Goal: Information Seeking & Learning: Learn about a topic

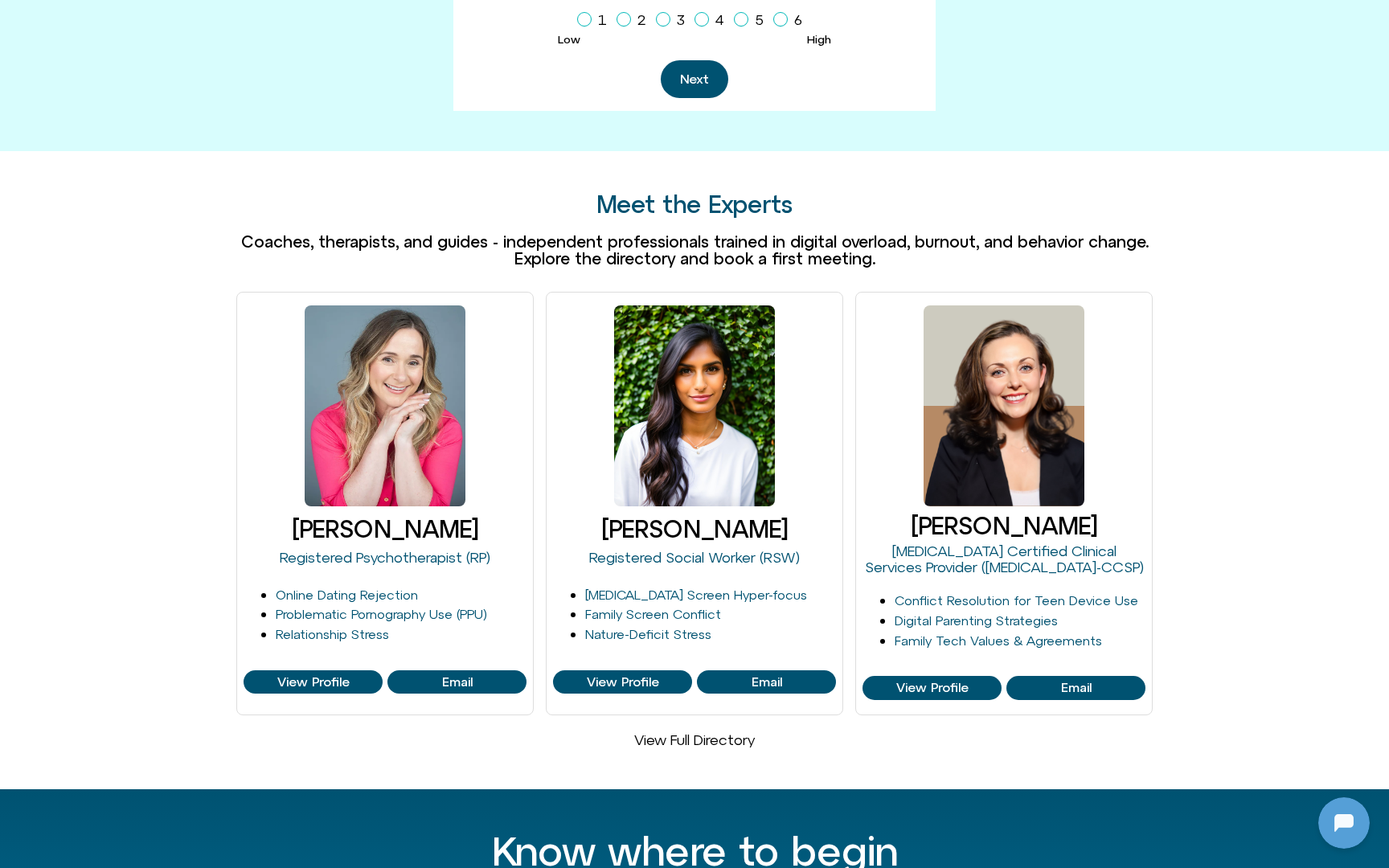
scroll to position [797, 0]
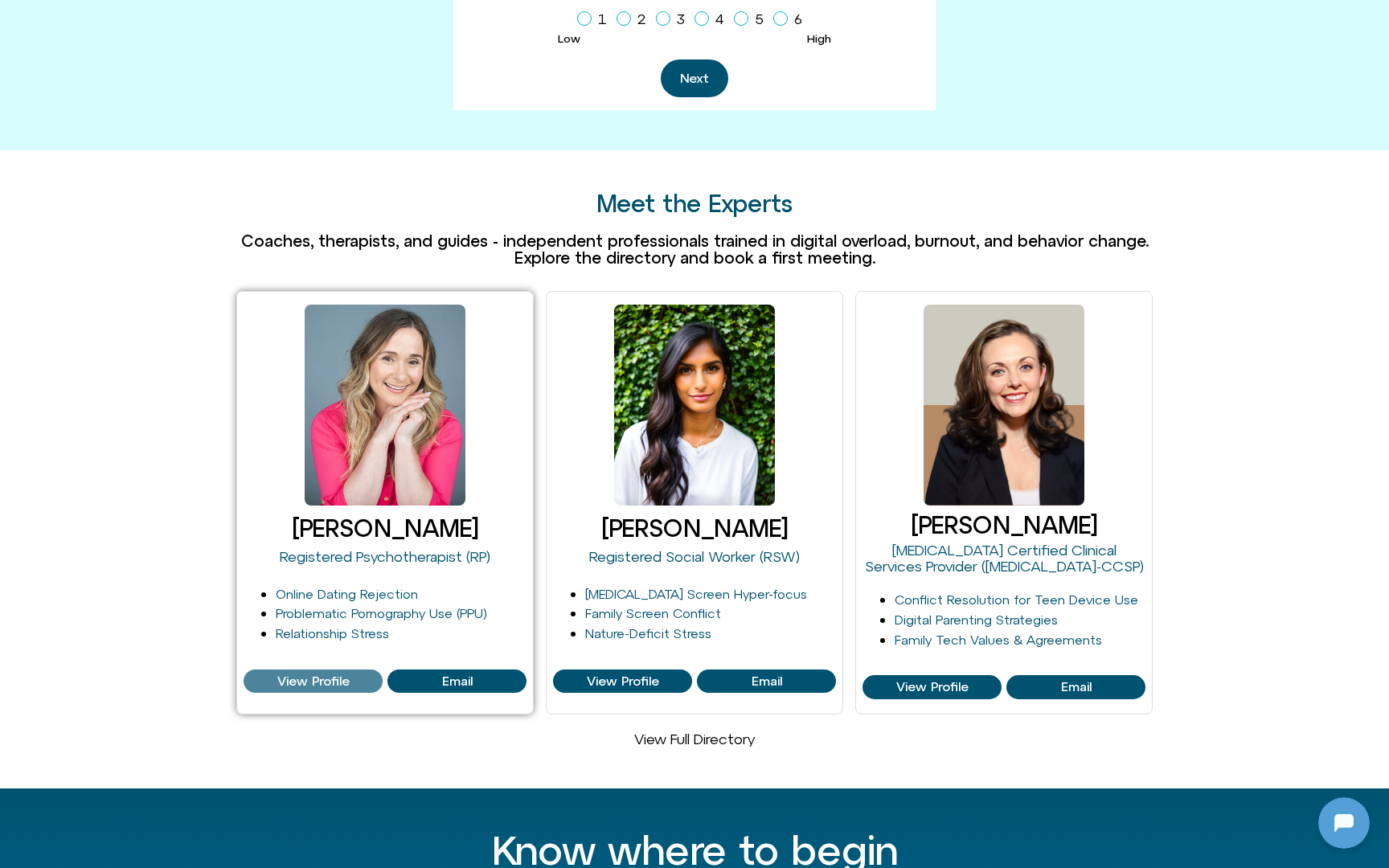
click at [284, 674] on span "View Profile" at bounding box center [313, 682] width 73 height 15
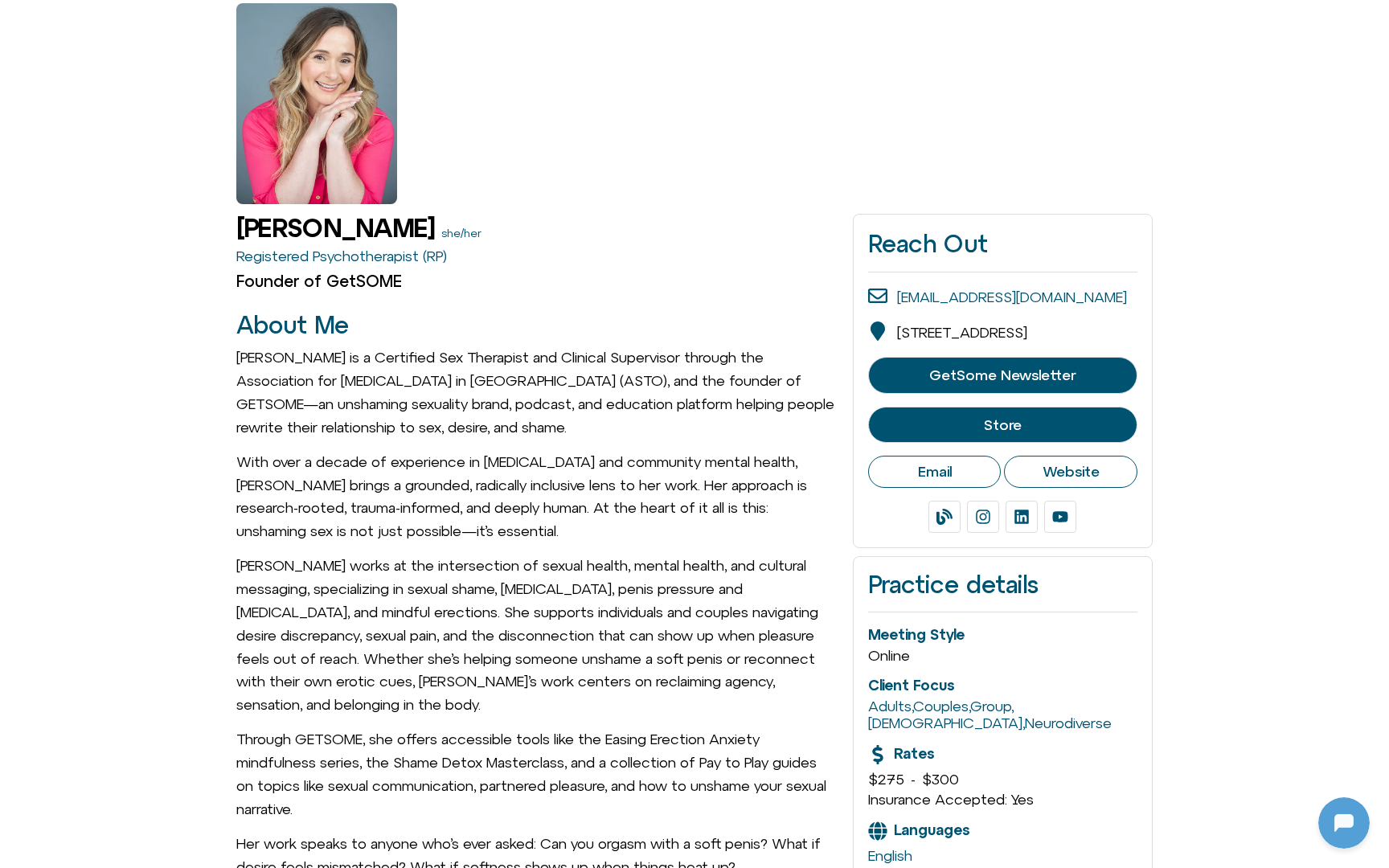
scroll to position [151, 0]
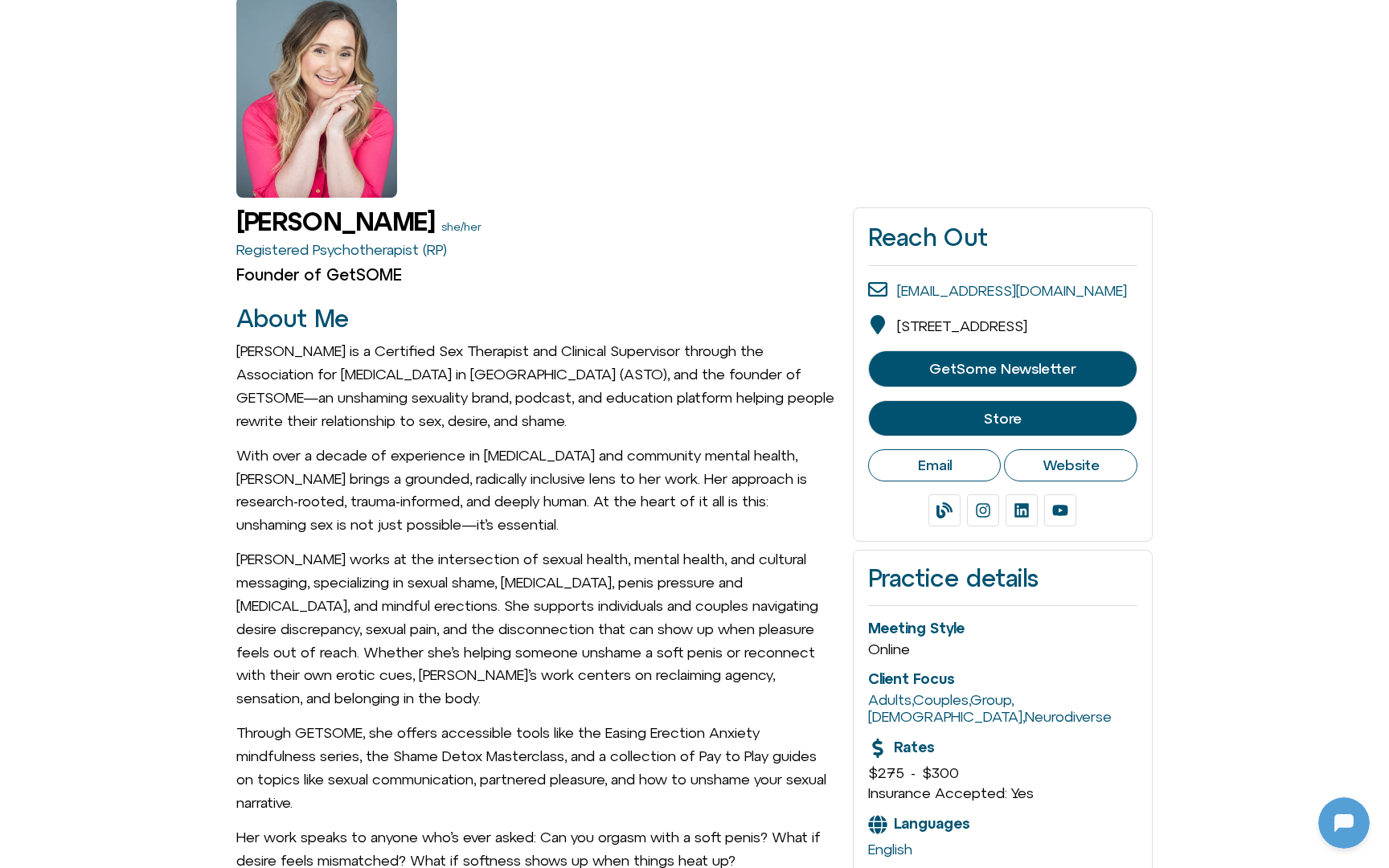
click at [987, 377] on span "GetSome Newsletter" at bounding box center [1003, 369] width 147 height 16
click at [1012, 427] on span "Store" at bounding box center [1003, 419] width 37 height 16
click at [1091, 474] on span "Website" at bounding box center [1071, 465] width 57 height 18
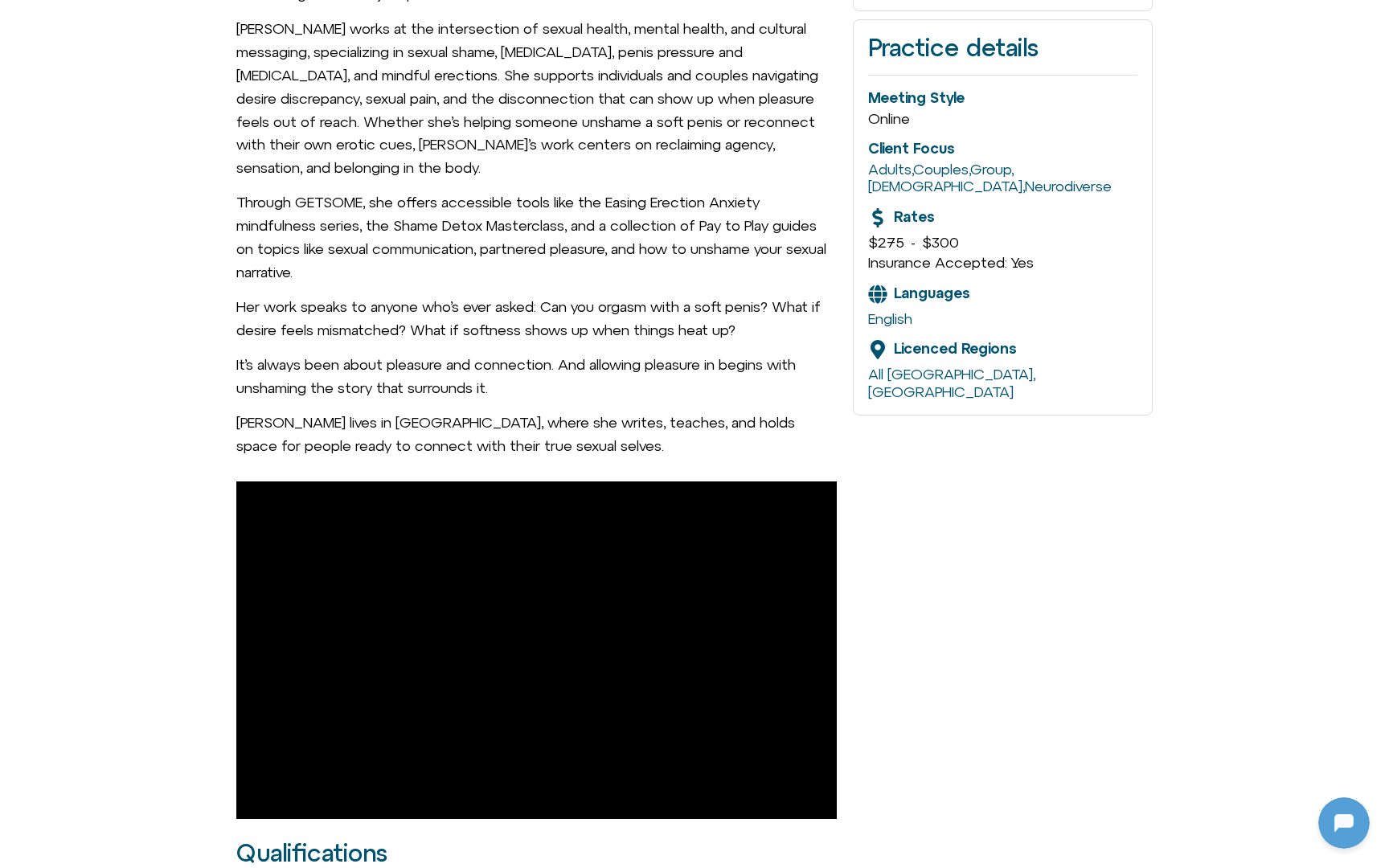
scroll to position [0, 0]
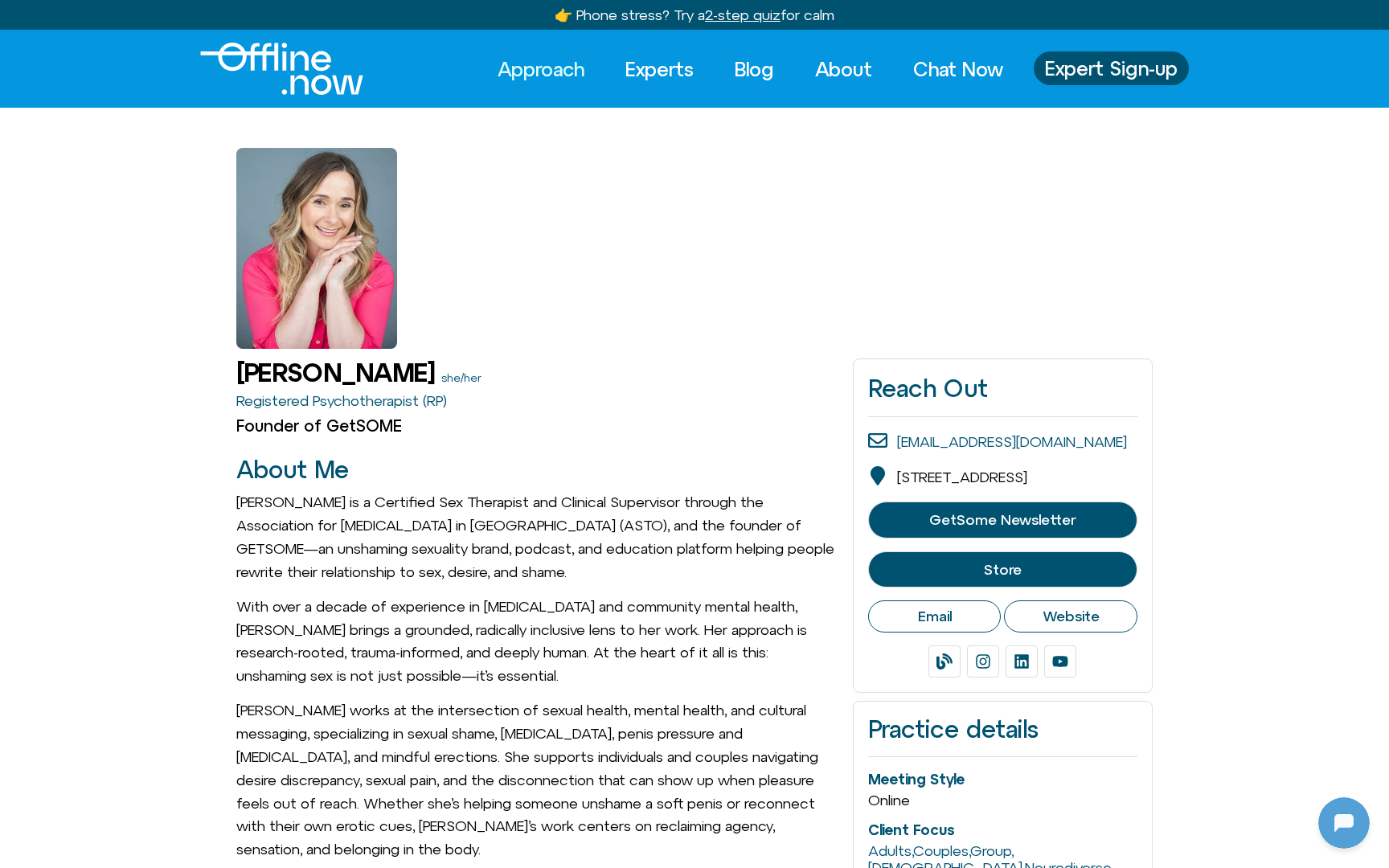
click at [538, 70] on link "Approach" at bounding box center [541, 68] width 116 height 35
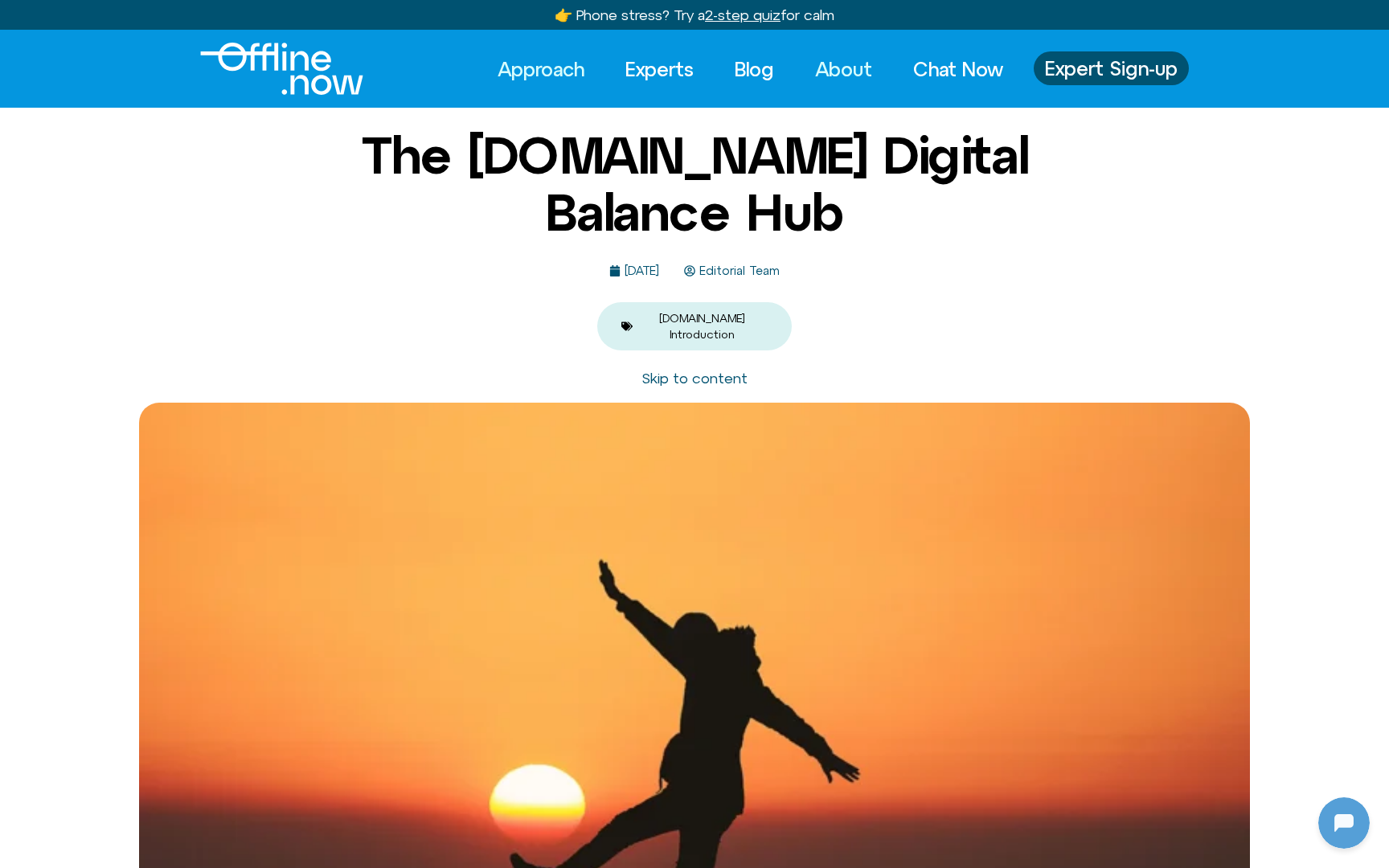
click at [837, 66] on link "About" at bounding box center [844, 68] width 86 height 35
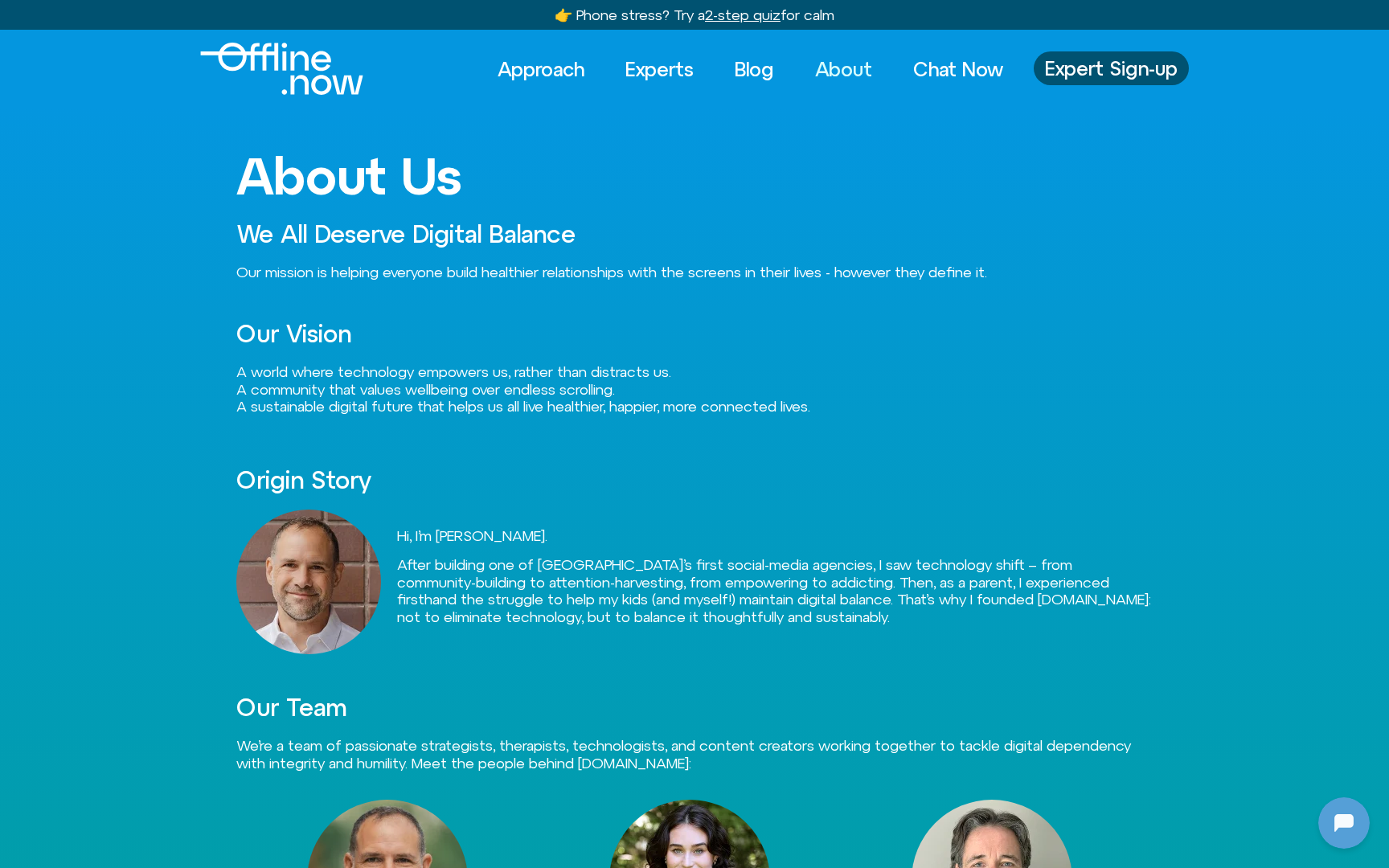
scroll to position [1, 0]
drag, startPoint x: 705, startPoint y: 562, endPoint x: 1014, endPoint y: 562, distance: 309.0
click at [1014, 562] on p "After building one of North America’s first social-media agencies, I saw techno…" at bounding box center [775, 590] width 756 height 69
click at [1035, 562] on p "After building one of North America’s first social-media agencies, I saw techno…" at bounding box center [775, 590] width 756 height 69
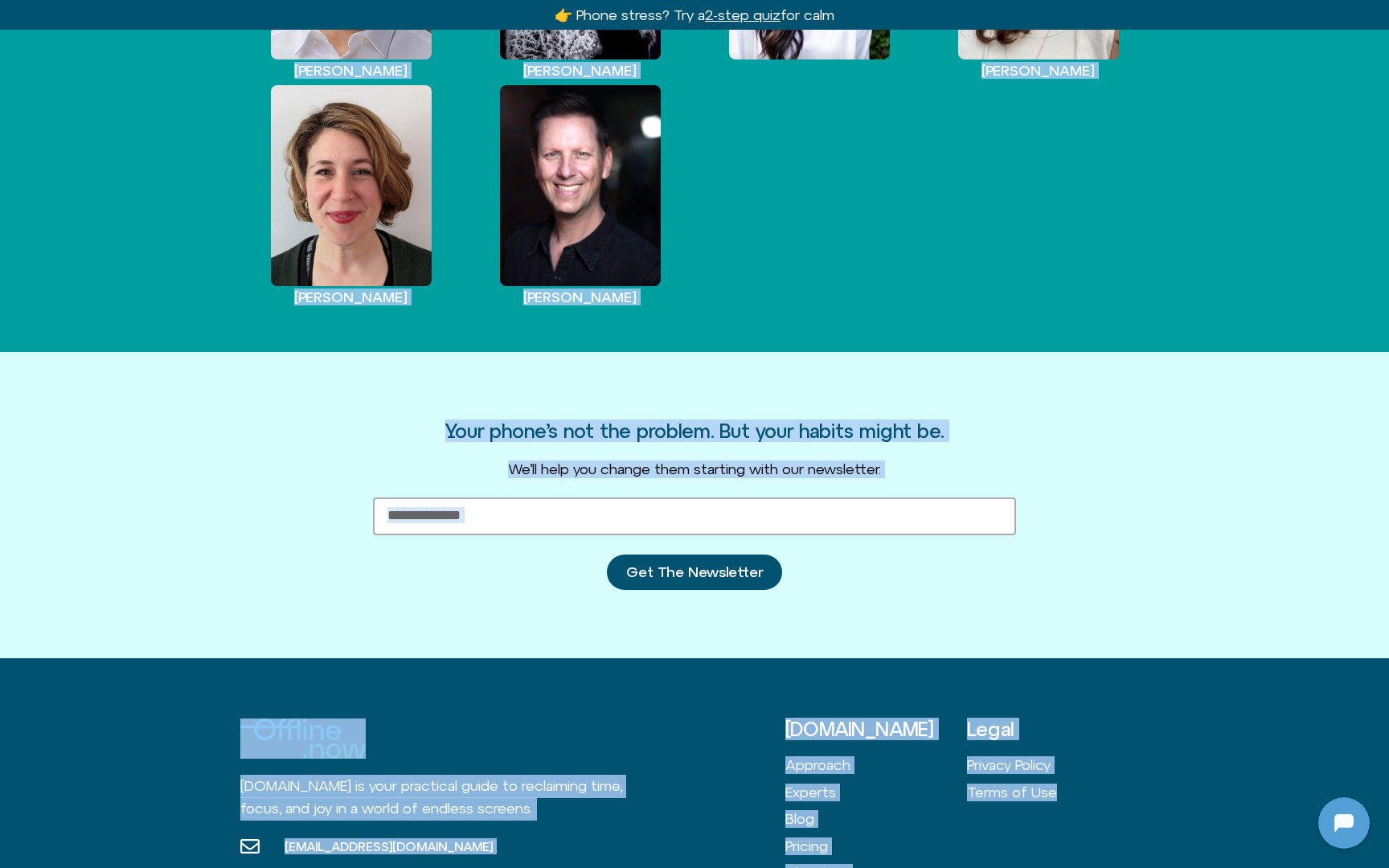
scroll to position [1843, 0]
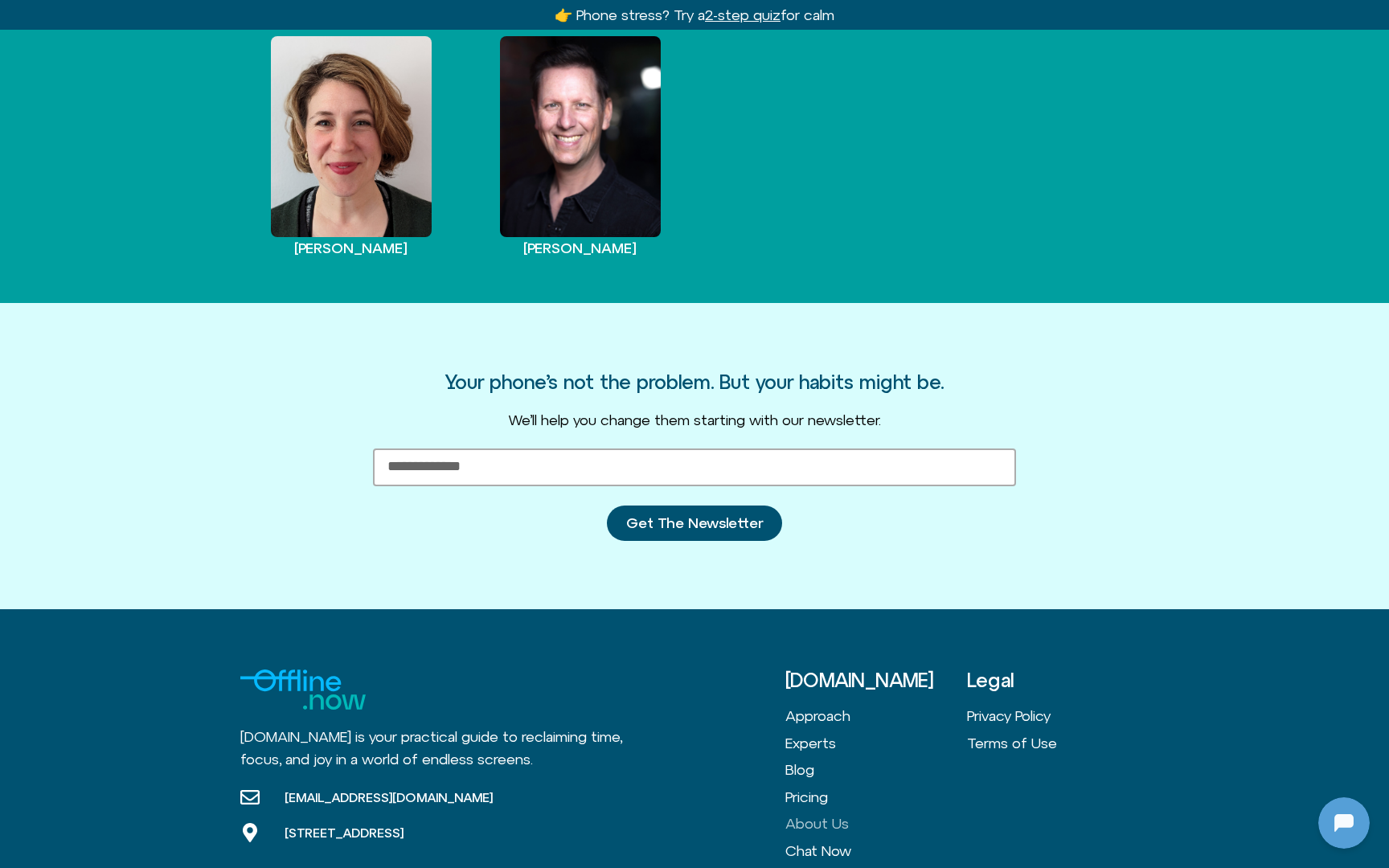
drag, startPoint x: 244, startPoint y: 180, endPoint x: 1089, endPoint y: 246, distance: 847.6
copy div "About Us We All Deserve Digital Balance Our mission is helping everyone build h…"
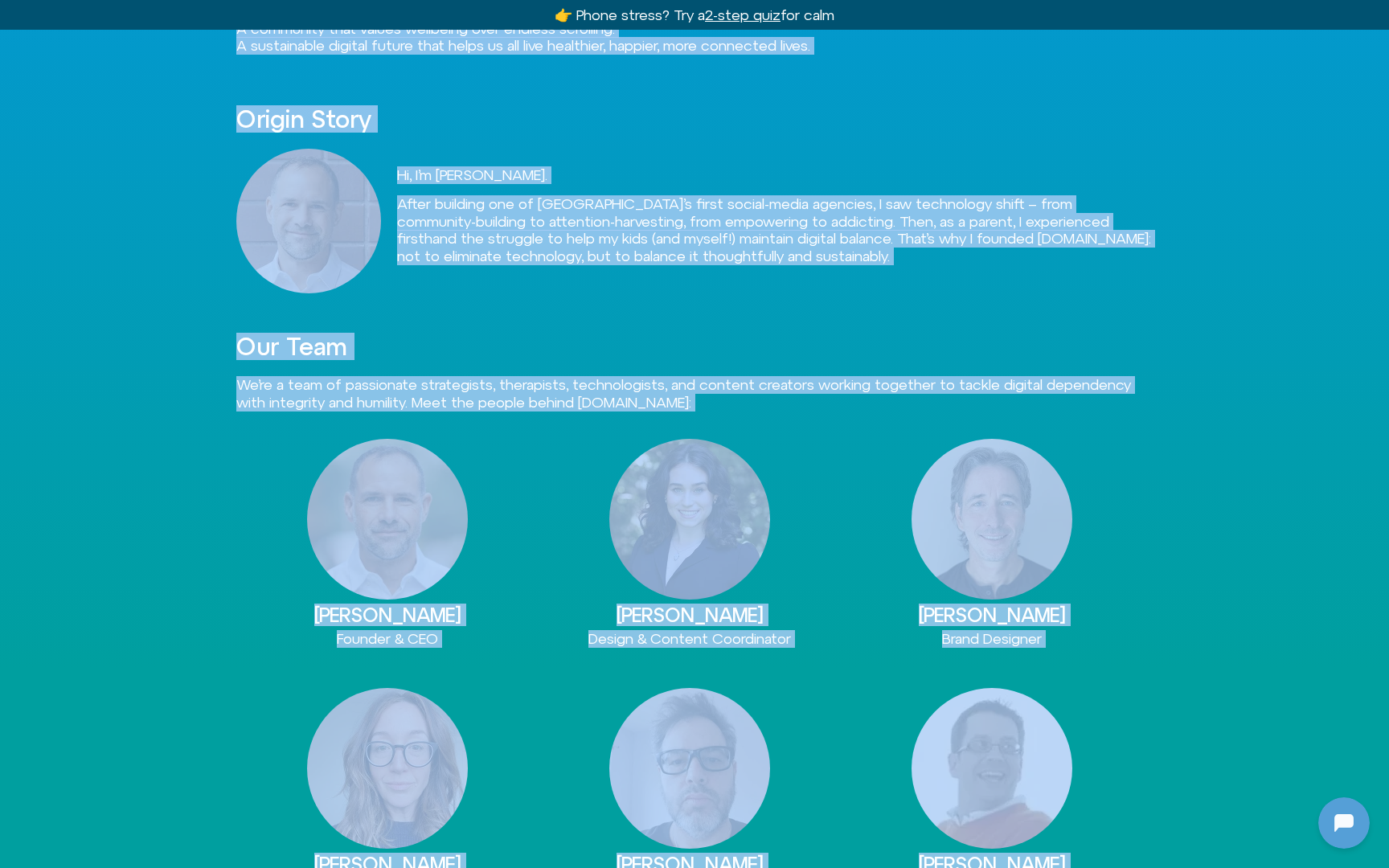
scroll to position [0, 0]
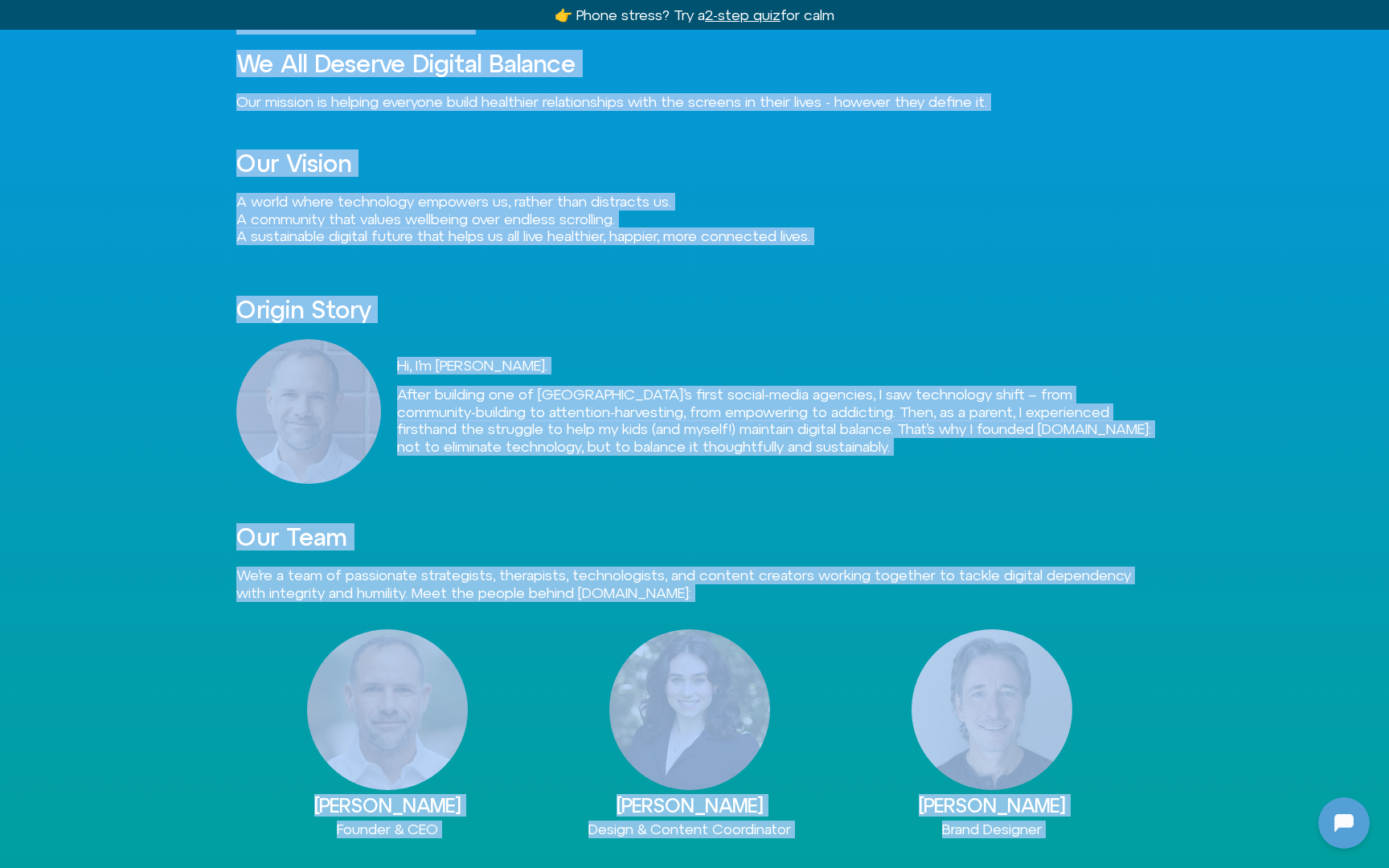
click at [628, 308] on h2 "Origin Story" at bounding box center [694, 309] width 916 height 27
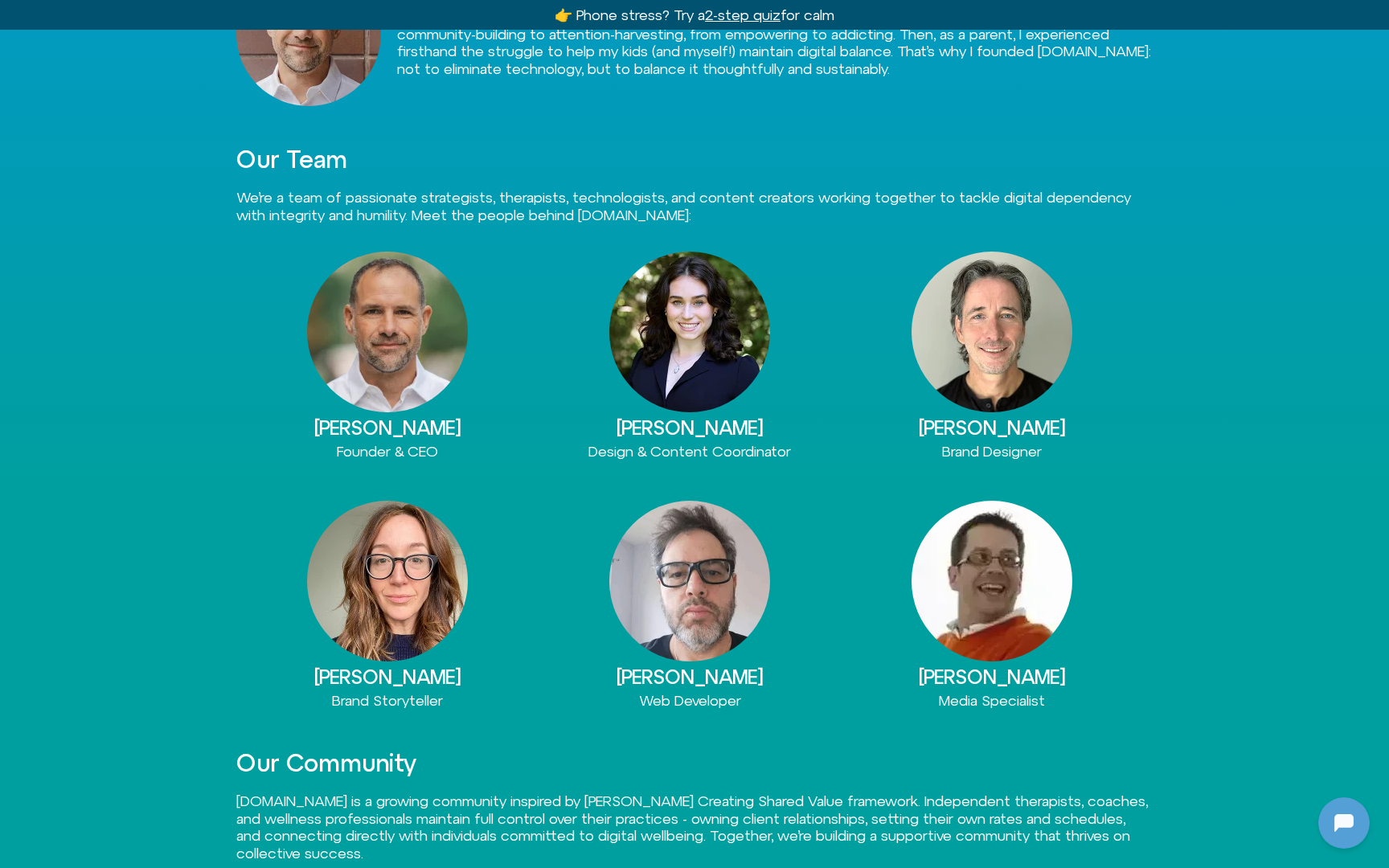
scroll to position [607, 0]
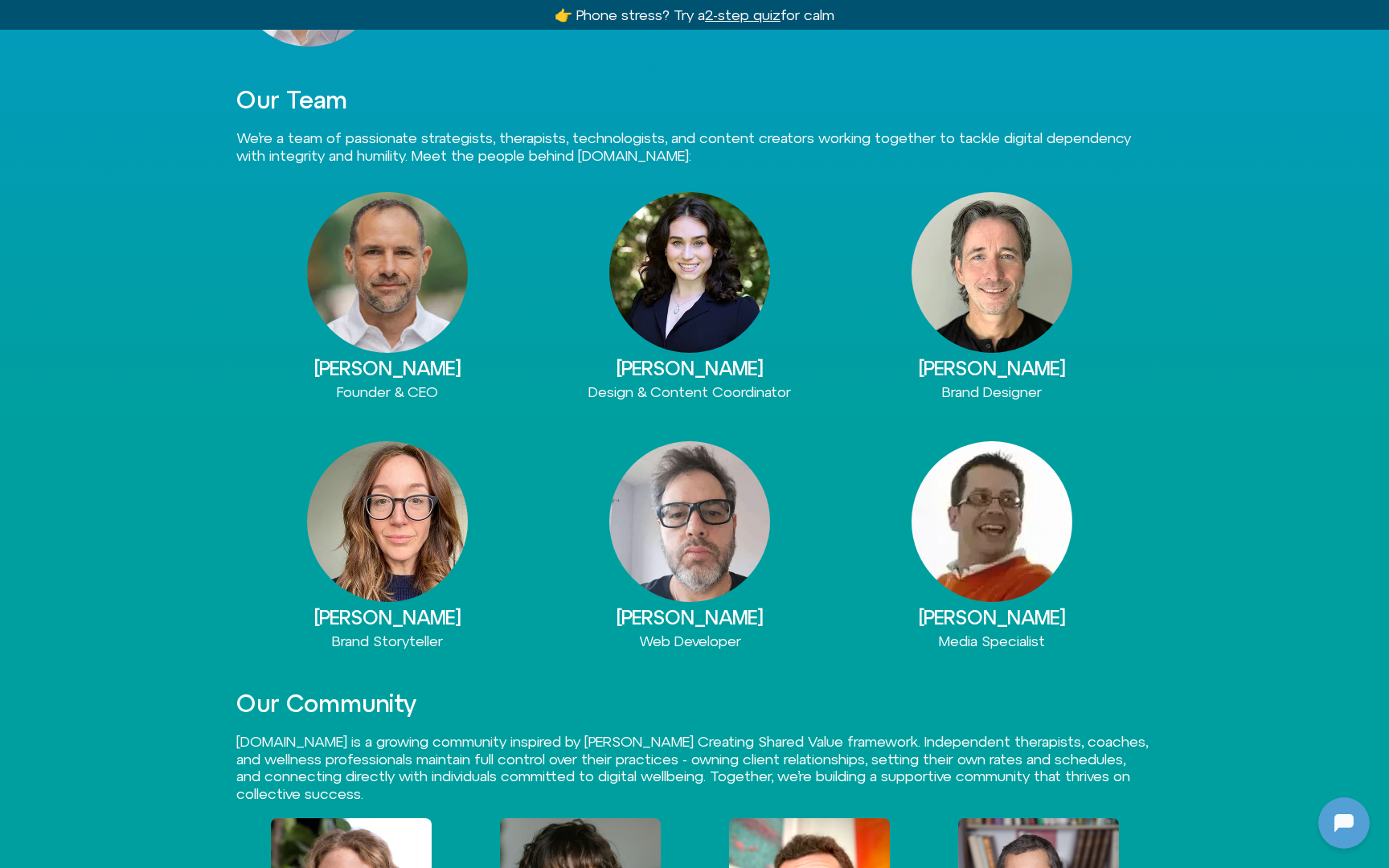
drag, startPoint x: 901, startPoint y: 364, endPoint x: 1082, endPoint y: 370, distance: 181.1
click at [1081, 370] on h3 "Randall Van Gerwen" at bounding box center [991, 368] width 302 height 21
copy h3 "Randall Van Gerwen"
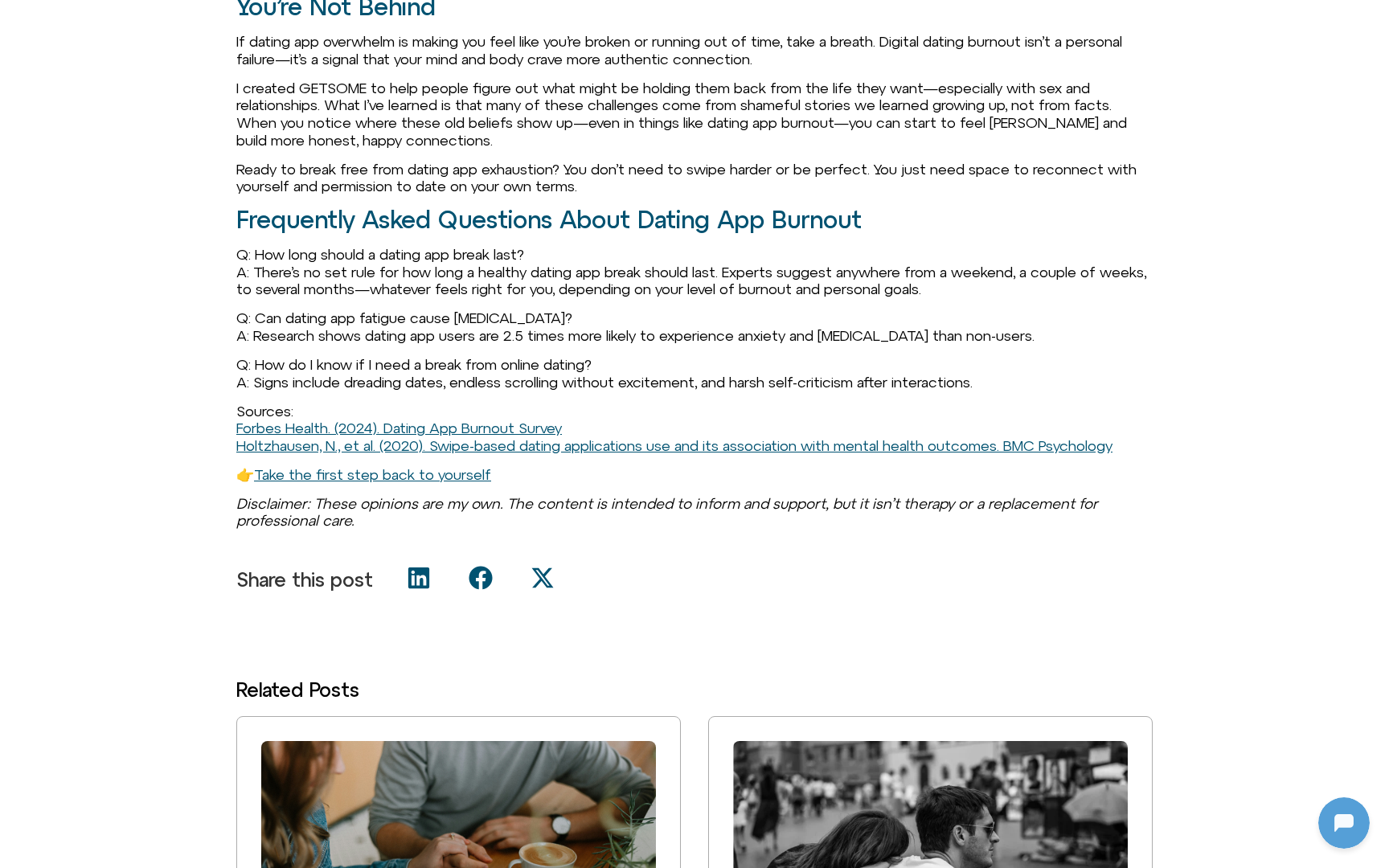
scroll to position [3117, 0]
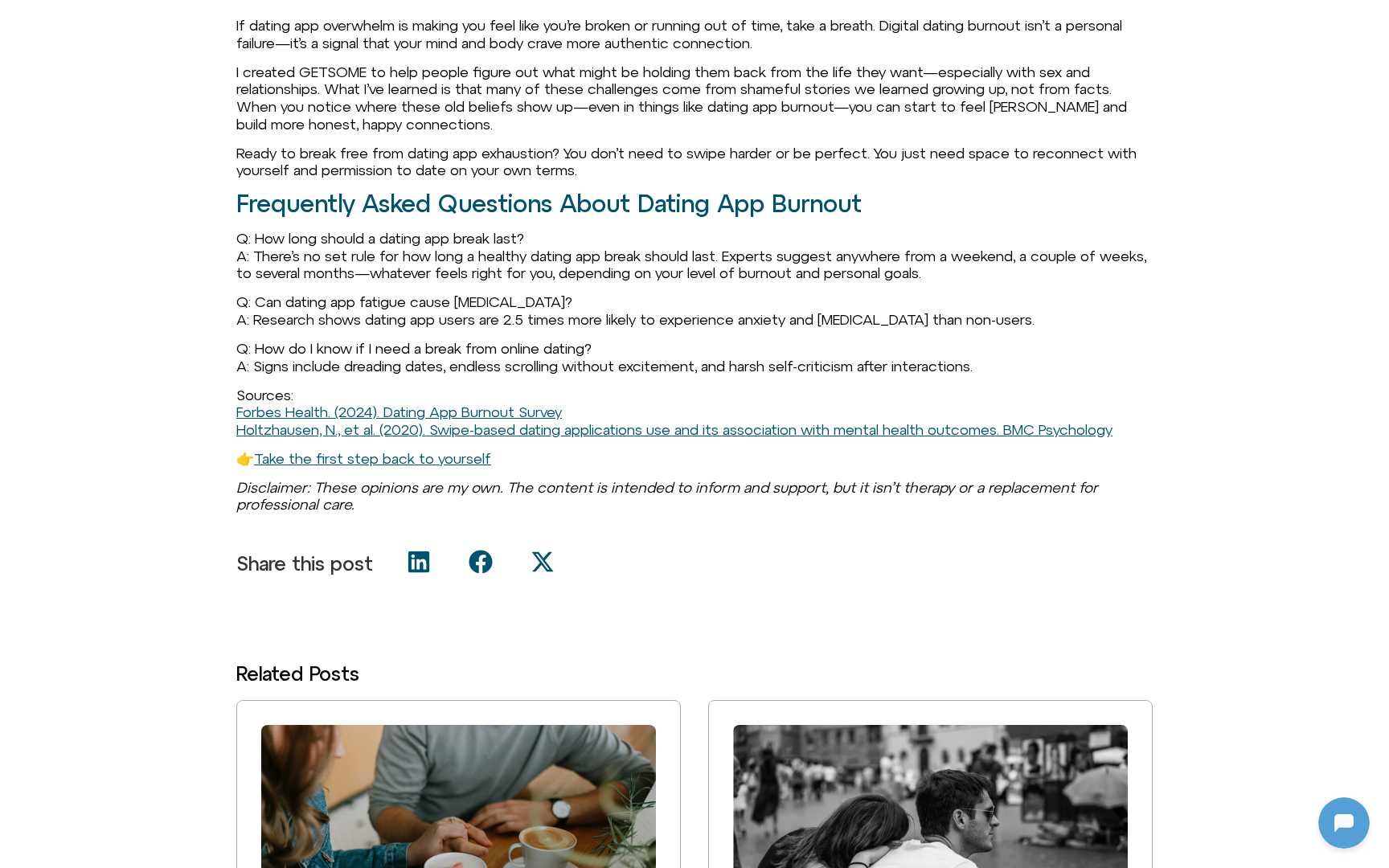
click at [420, 574] on icon "Share on linkedin" at bounding box center [419, 562] width 24 height 24
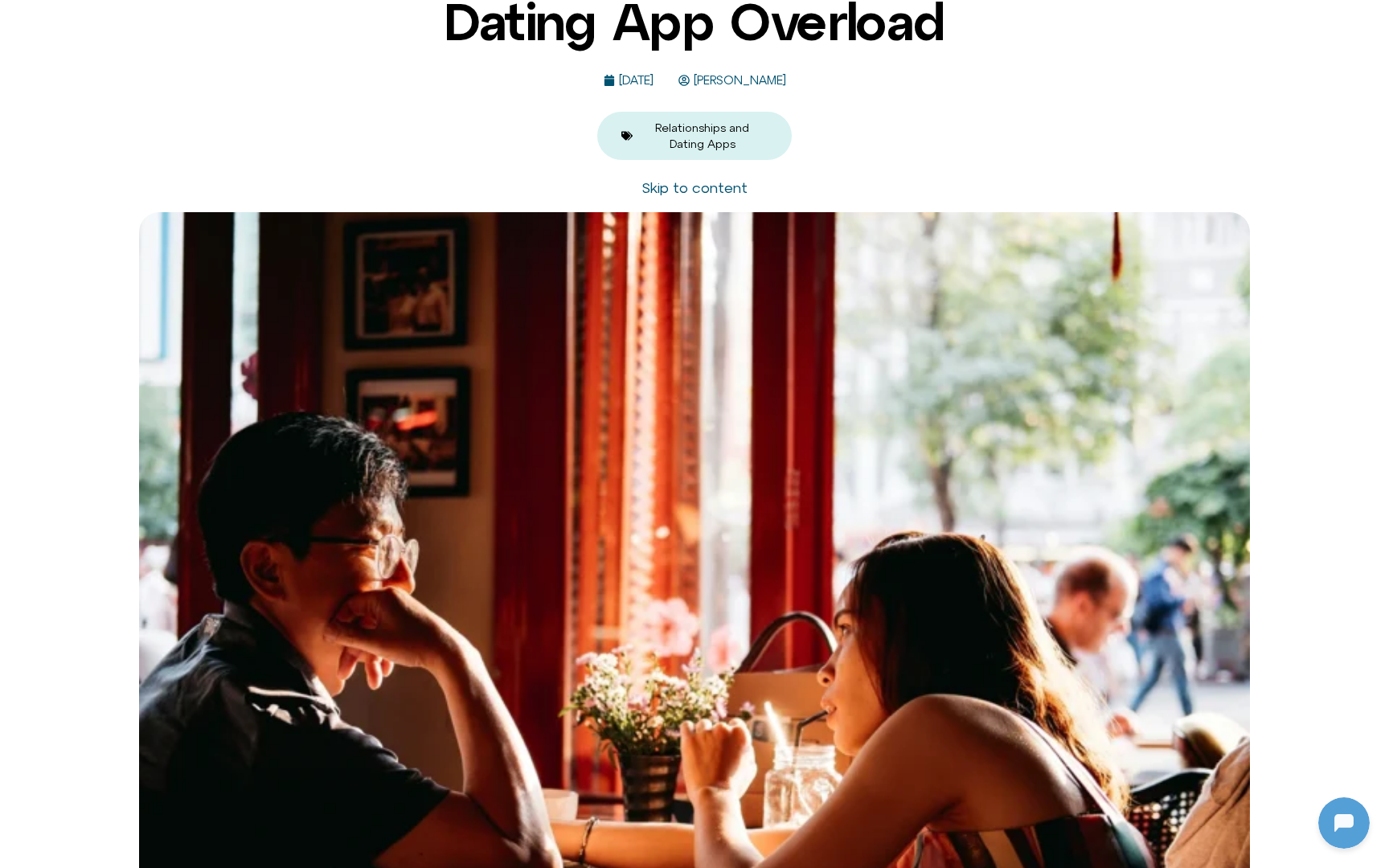
scroll to position [0, 0]
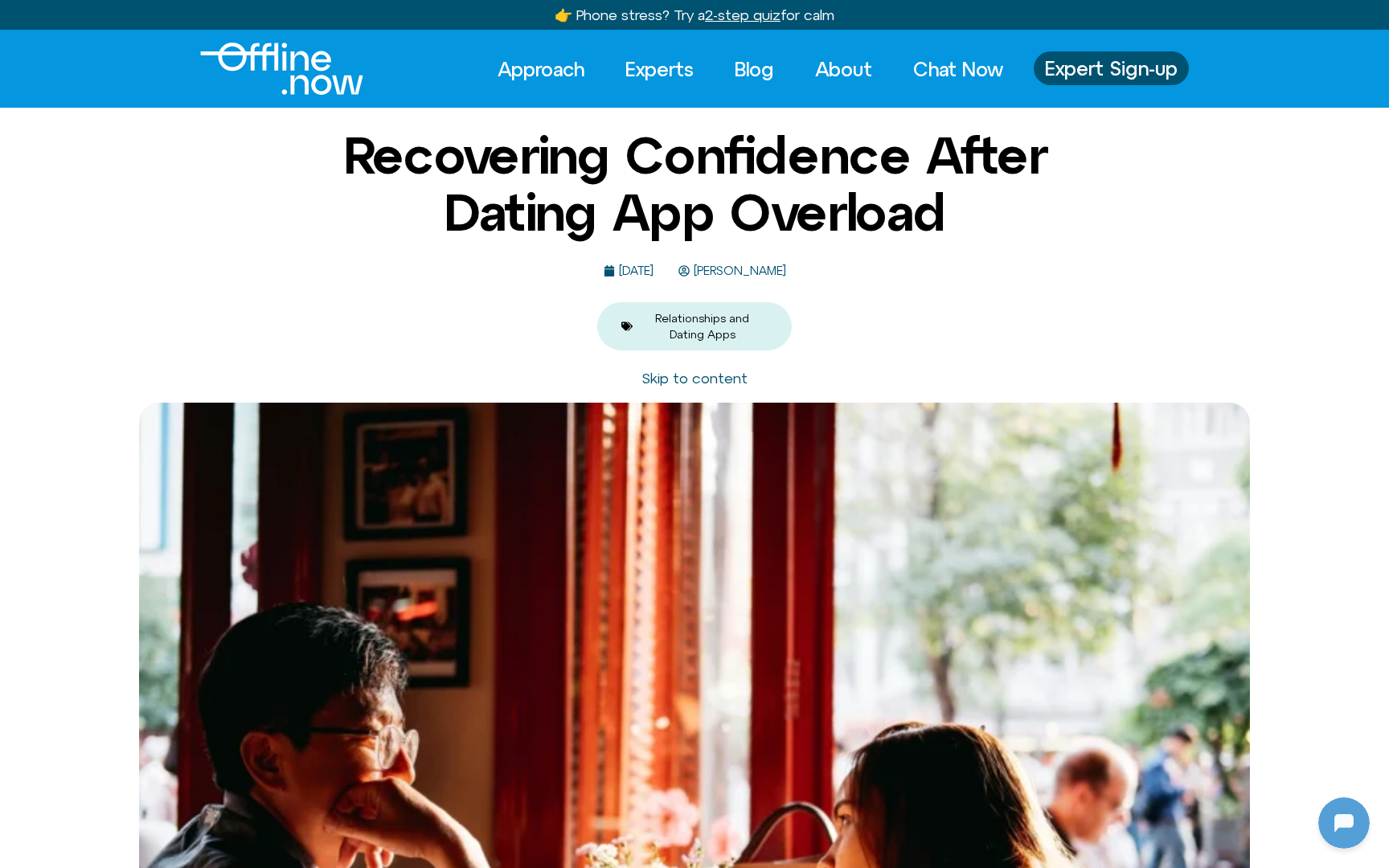
click at [783, 270] on span "[PERSON_NAME]" at bounding box center [738, 271] width 96 height 14
